Goal: Check status

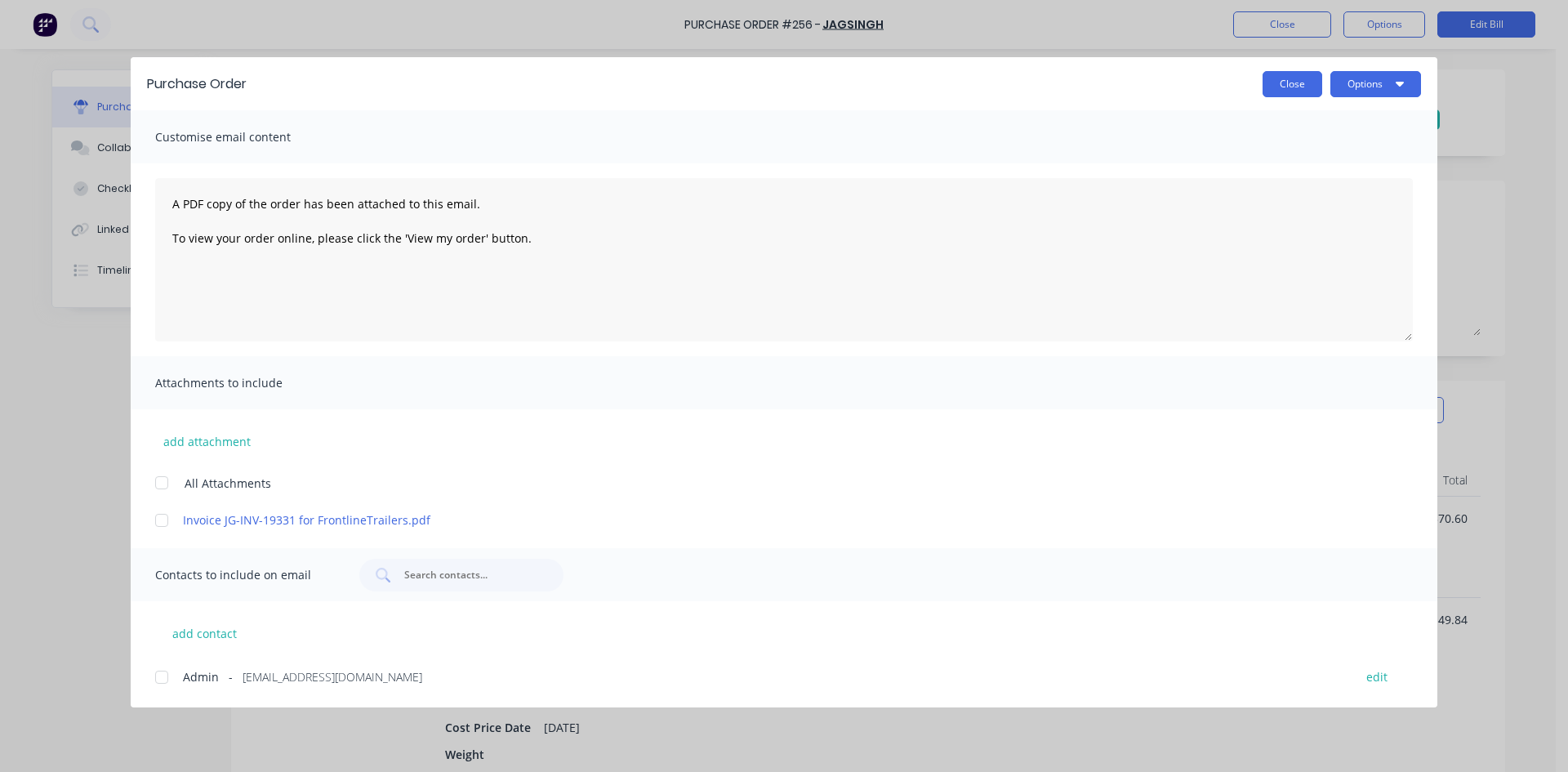
click at [1296, 78] on button "Close" at bounding box center [1292, 84] width 59 height 26
type textarea "x"
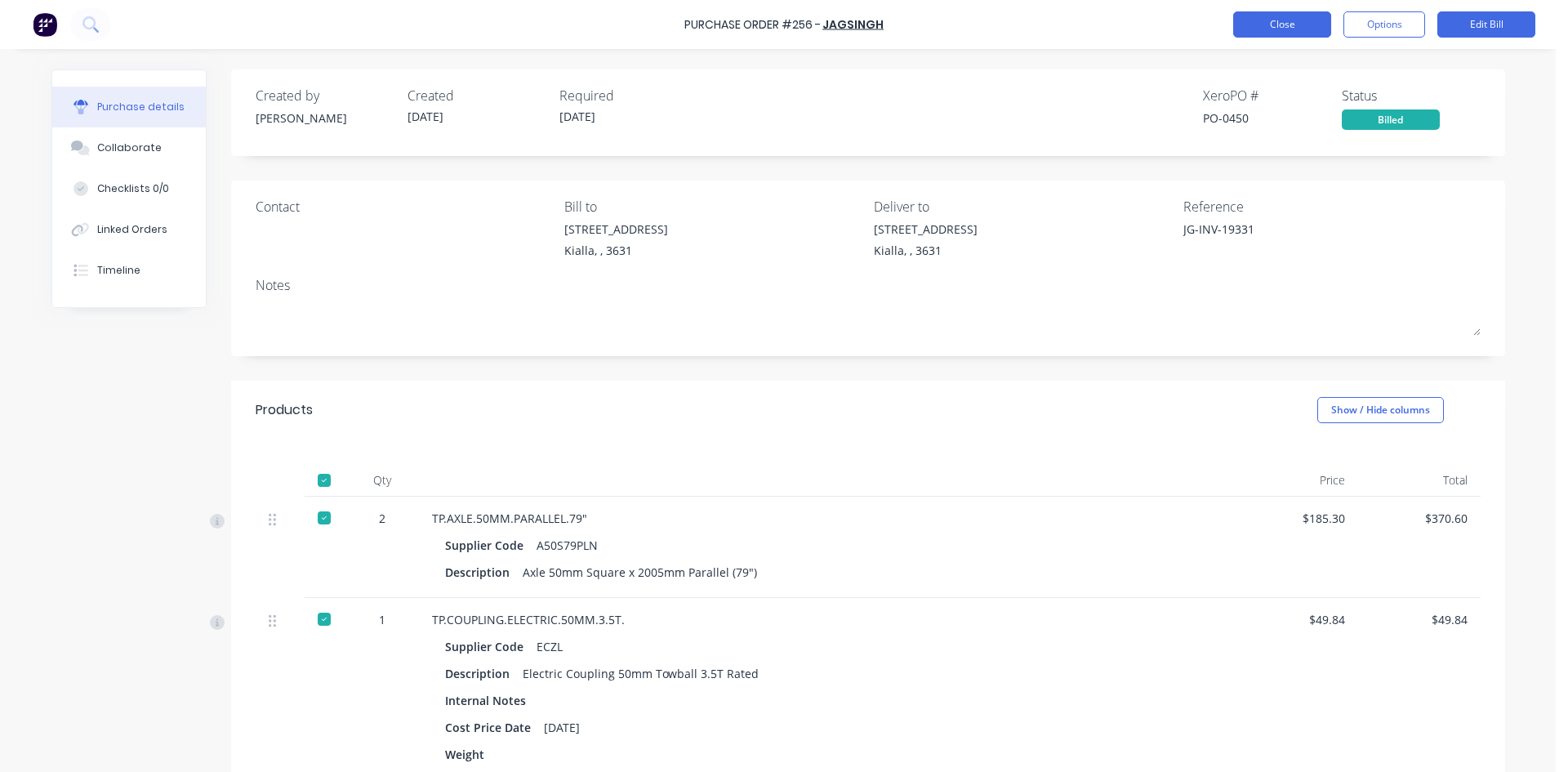
click at [1281, 19] on button "Close" at bounding box center [1282, 24] width 98 height 26
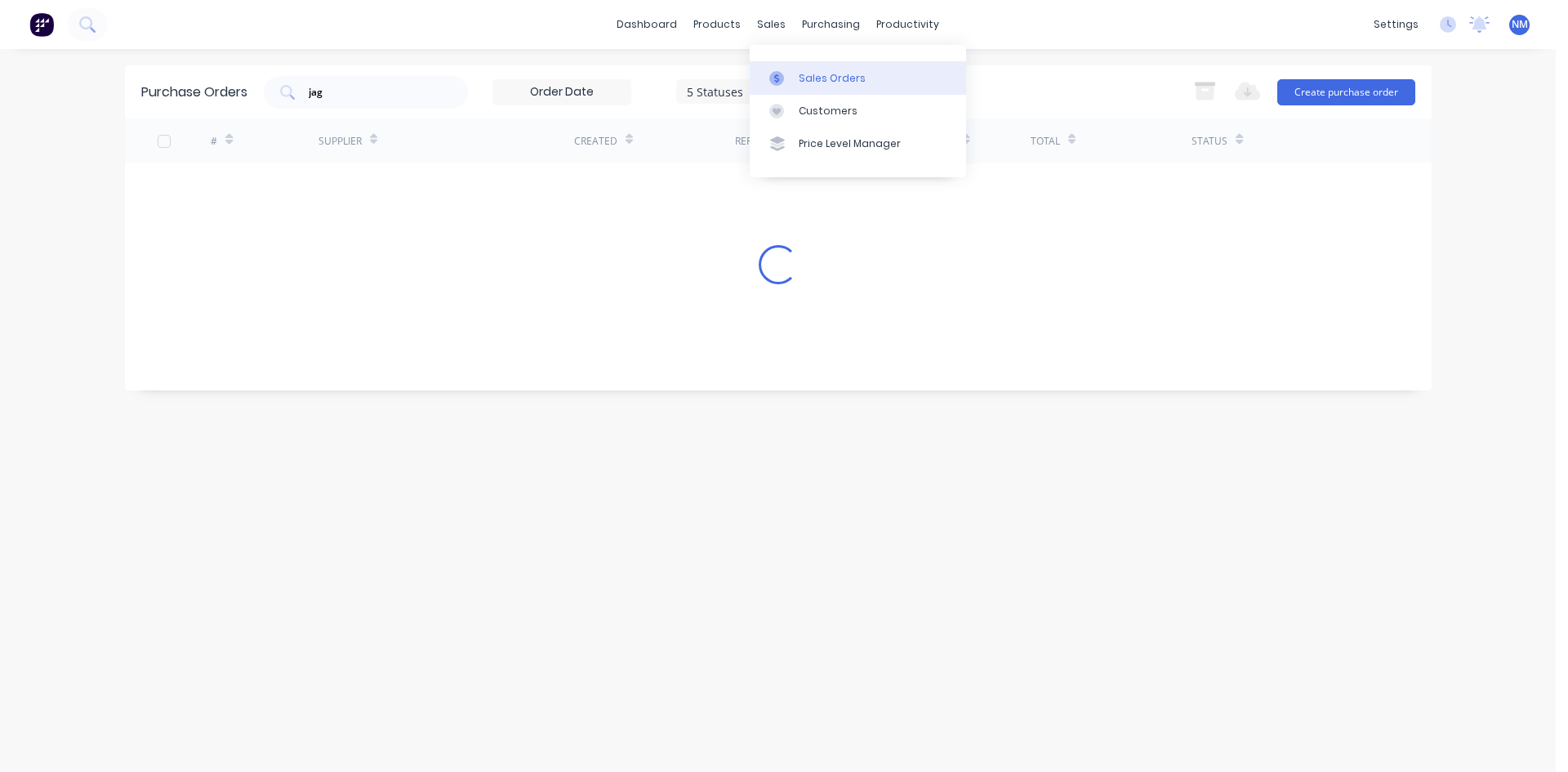
click at [807, 64] on link "Sales Orders" at bounding box center [857, 77] width 216 height 32
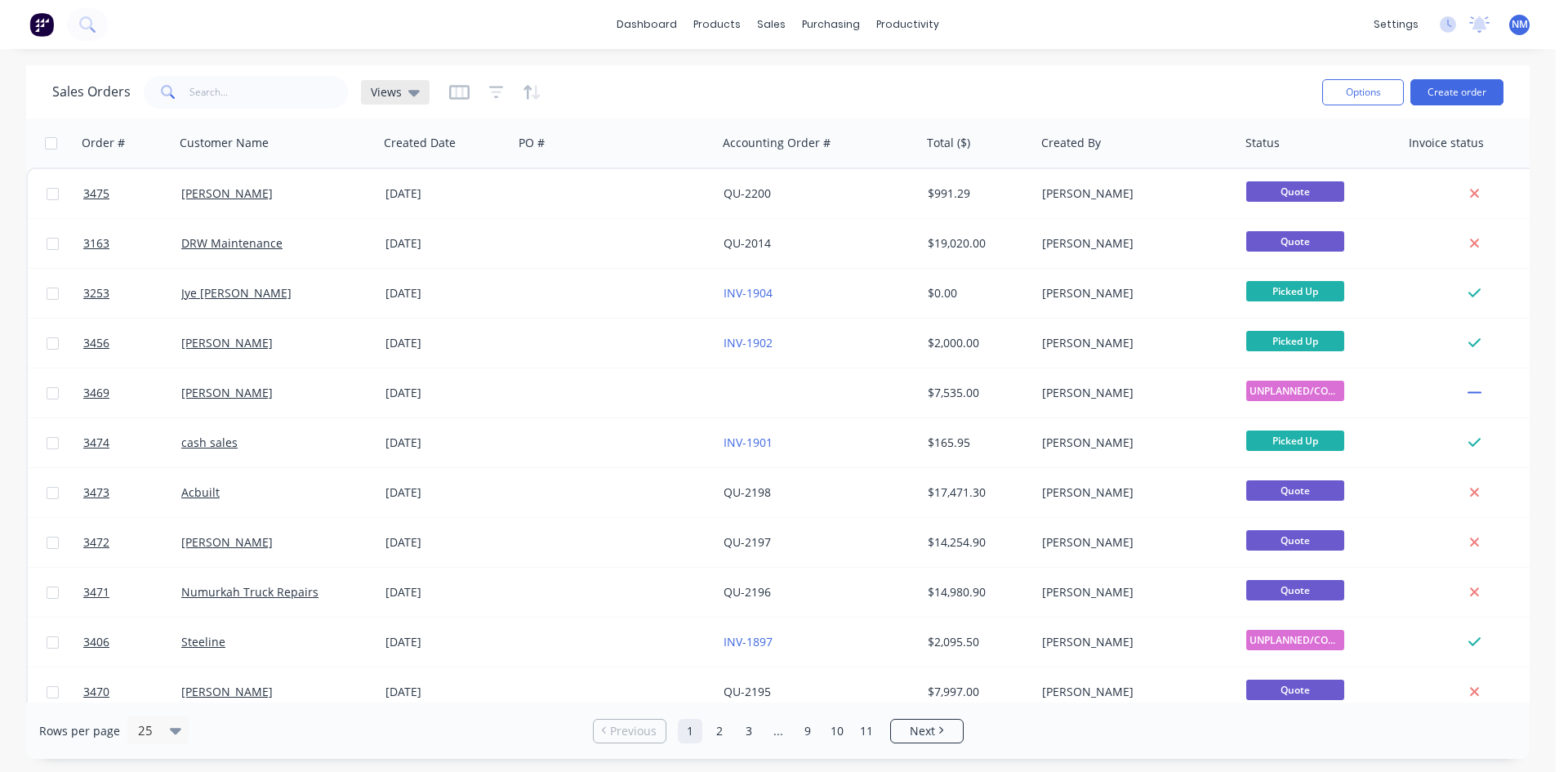
click at [401, 99] on div "Views" at bounding box center [395, 92] width 49 height 15
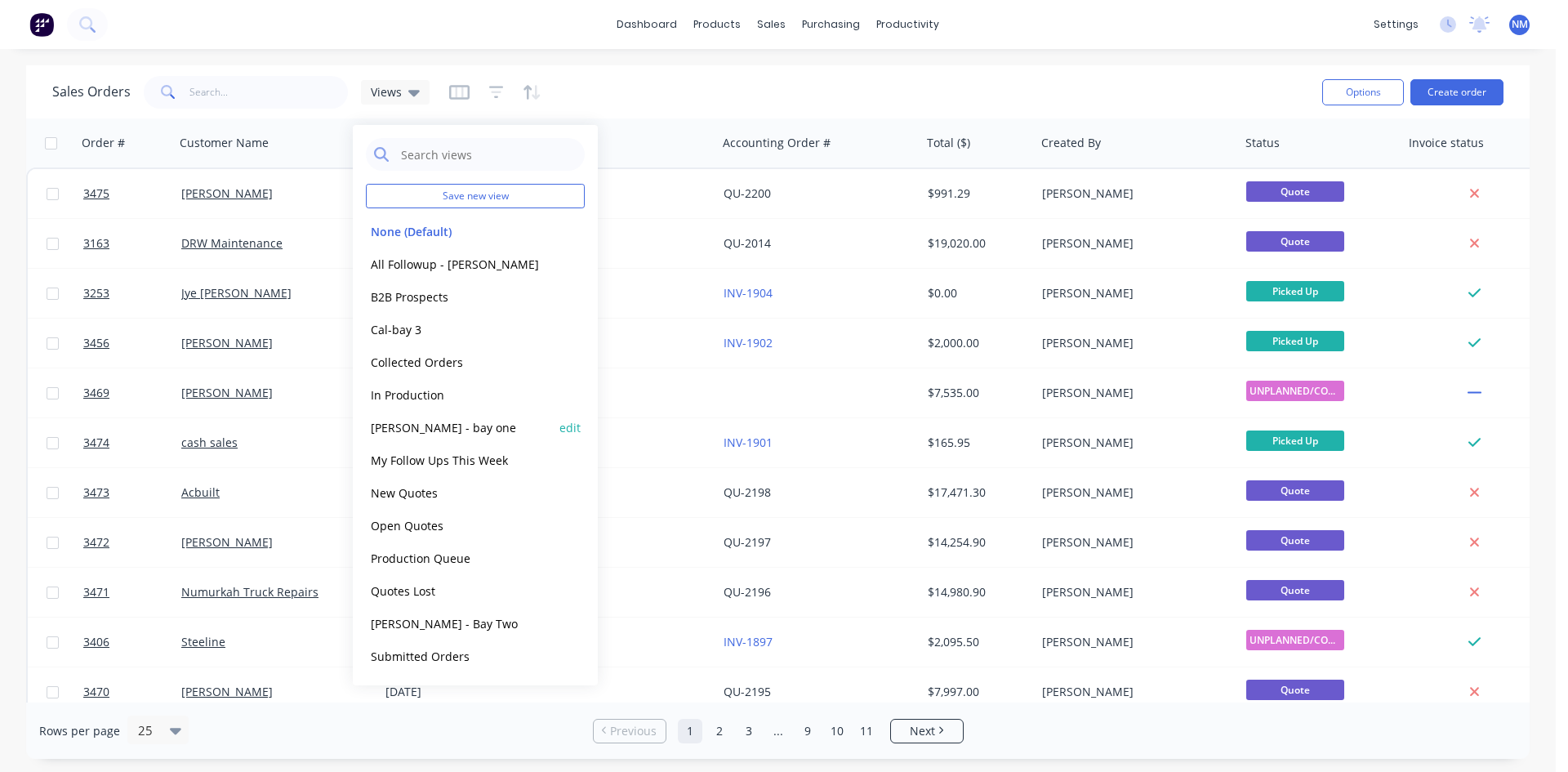
click at [449, 427] on button "[PERSON_NAME] - bay one" at bounding box center [458, 427] width 186 height 19
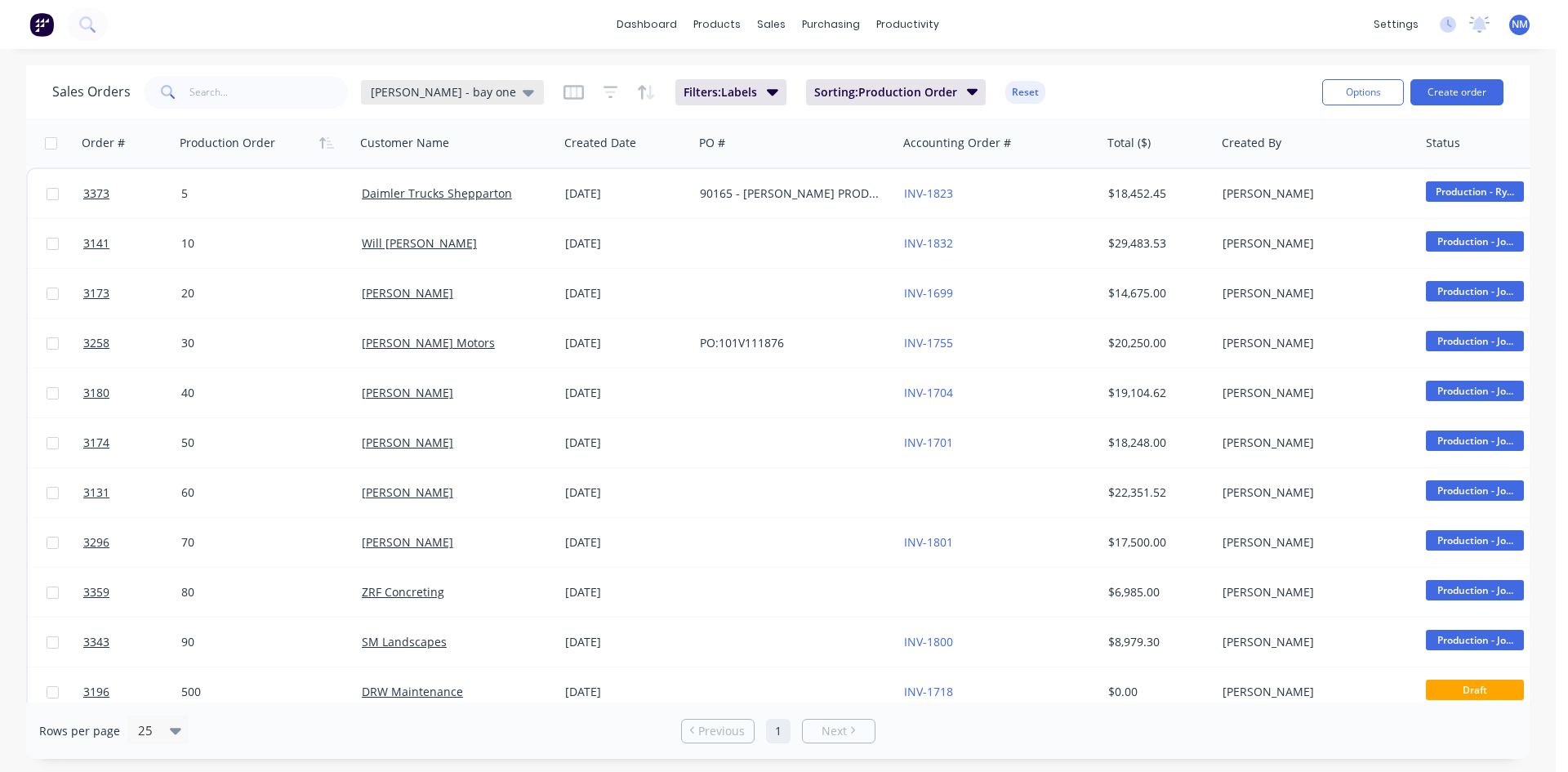
click at [447, 92] on div "[PERSON_NAME] - bay one" at bounding box center [452, 92] width 163 height 15
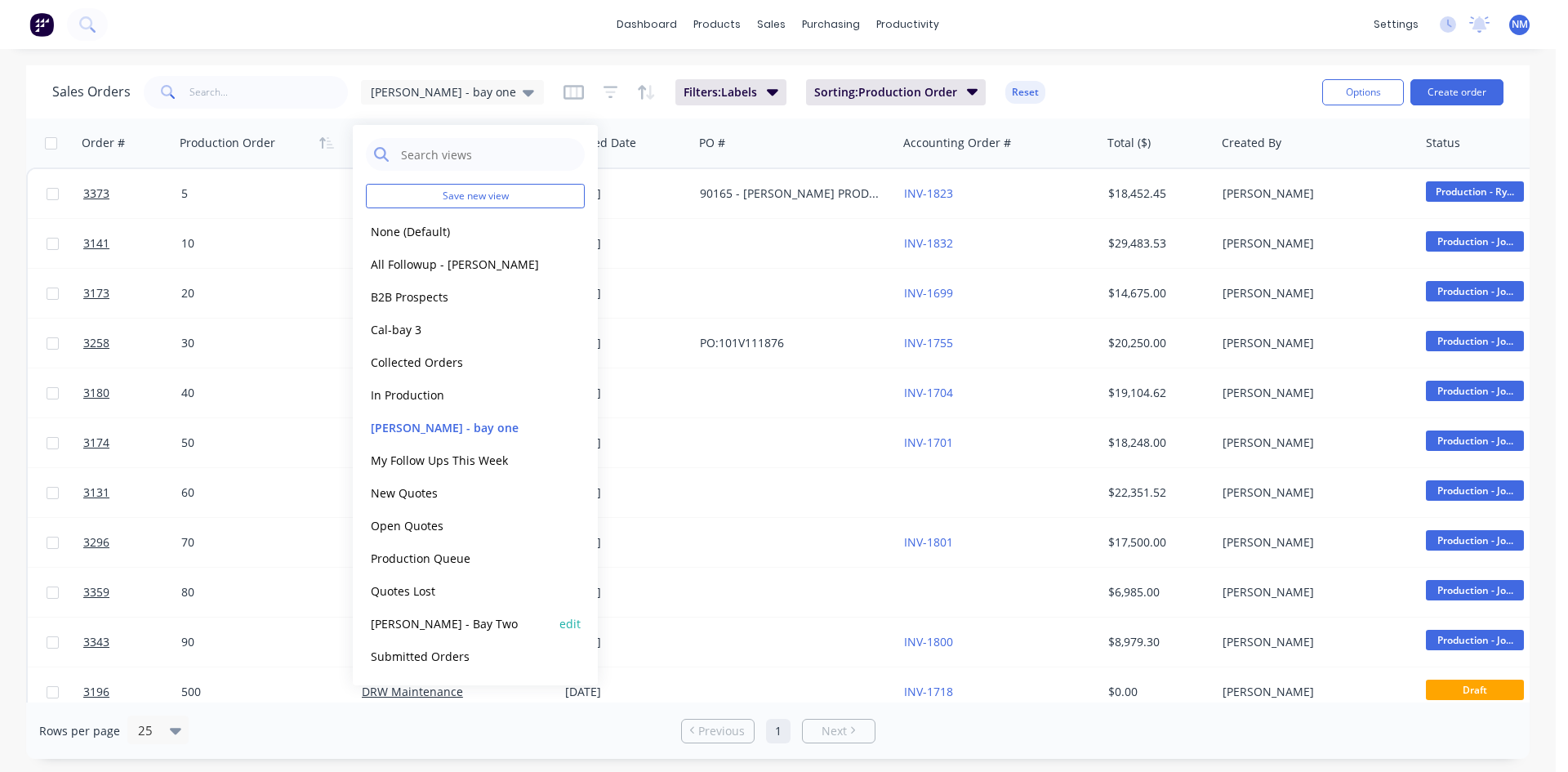
click at [449, 625] on button "[PERSON_NAME] - Bay Two" at bounding box center [458, 624] width 186 height 19
